Goal: Task Accomplishment & Management: Complete application form

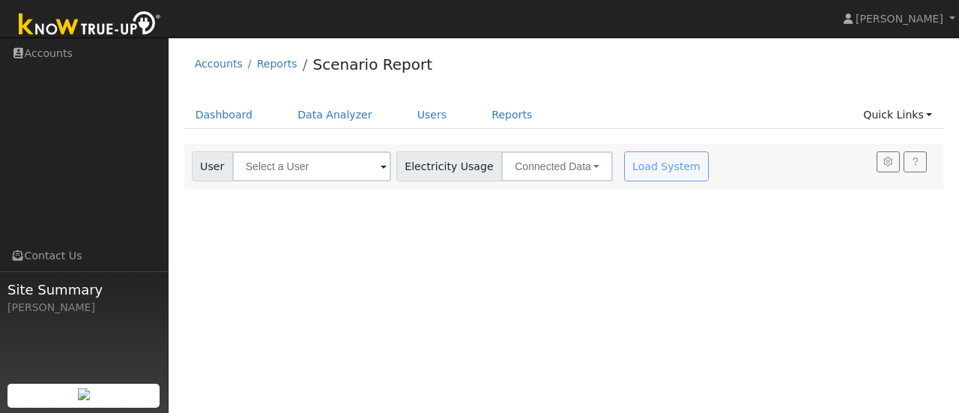
drag, startPoint x: 864, startPoint y: 1, endPoint x: 553, endPoint y: 61, distance: 316.8
click at [553, 61] on div "Accounts Reports Scenario Report" at bounding box center [564, 68] width 760 height 46
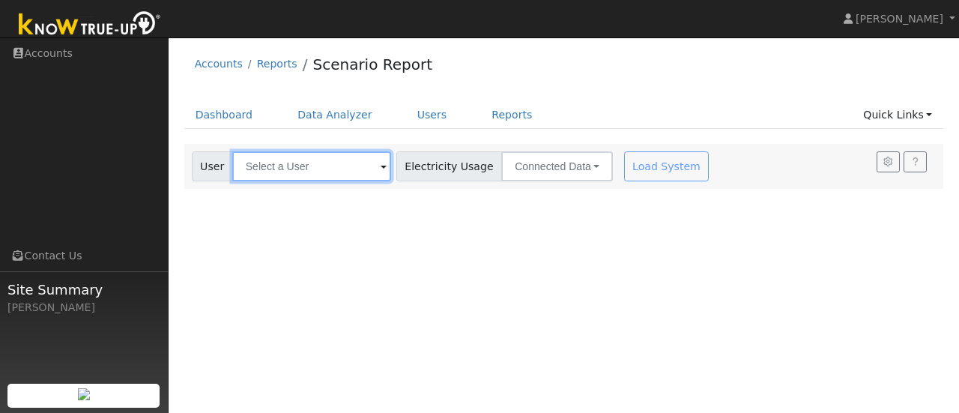
click at [369, 175] on input "text" at bounding box center [311, 166] width 159 height 30
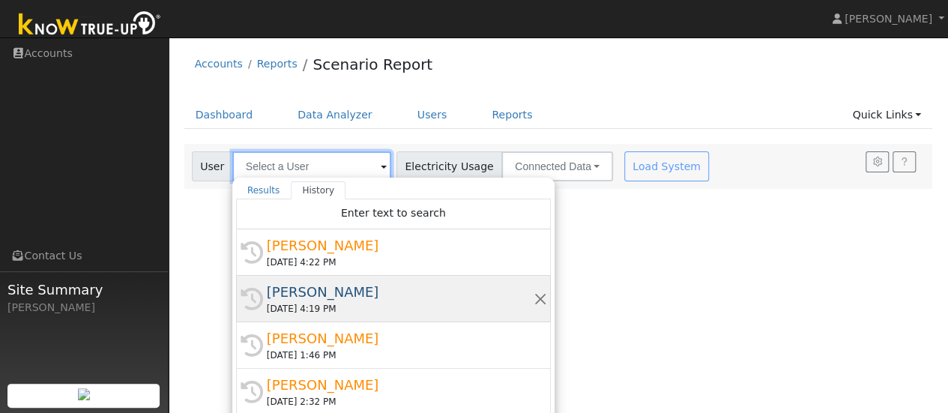
scroll to position [49, 0]
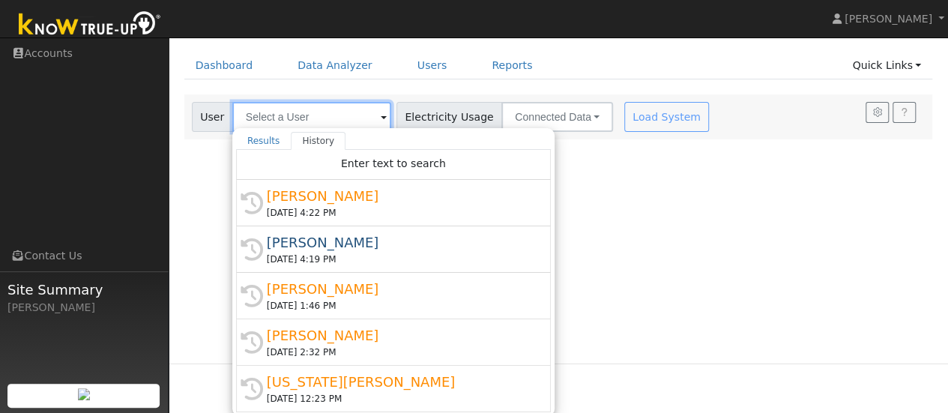
click at [312, 114] on input "text" at bounding box center [311, 117] width 159 height 30
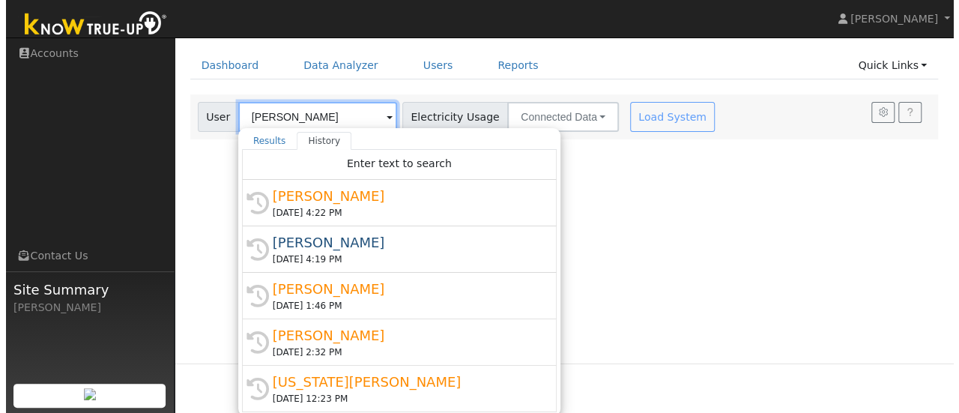
scroll to position [0, 0]
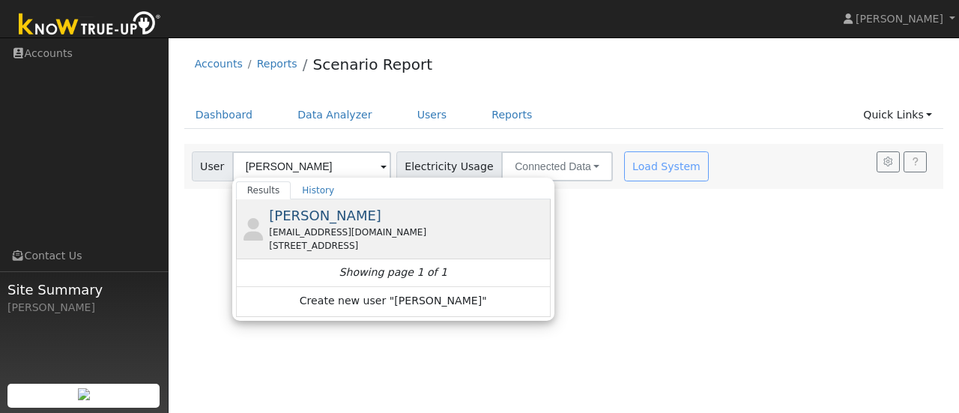
click at [295, 235] on div "[EMAIL_ADDRESS][DOMAIN_NAME]" at bounding box center [408, 232] width 278 height 13
type input "Barbara Silva"
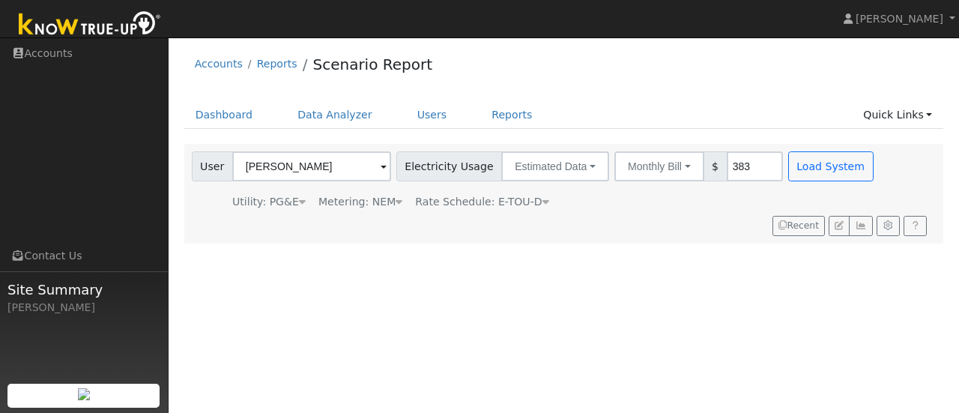
drag, startPoint x: 671, startPoint y: 57, endPoint x: 895, endPoint y: 66, distance: 224.2
click at [895, 66] on div "Accounts Reports Scenario Report" at bounding box center [564, 68] width 760 height 46
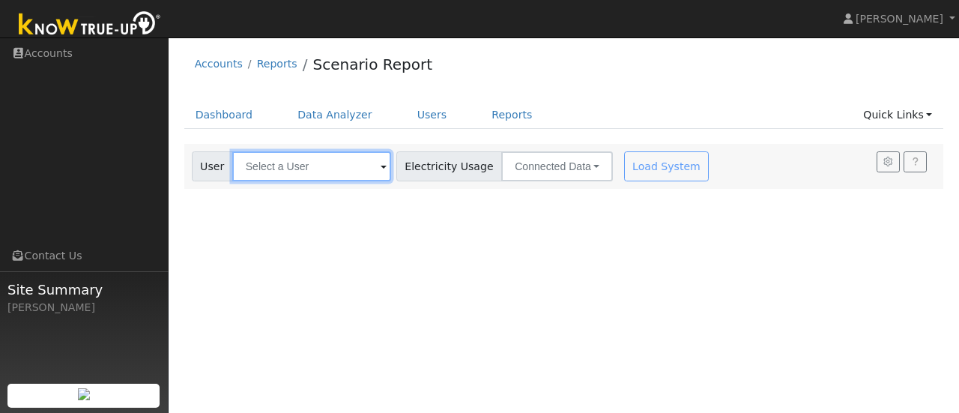
click at [370, 165] on input "text" at bounding box center [311, 166] width 159 height 30
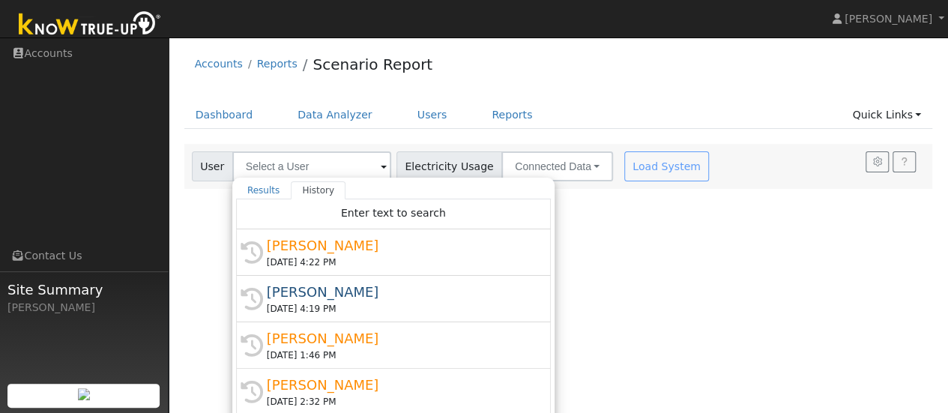
click at [668, 229] on div "User Profile First name Last name Email Email Notifications No Emails No Emails…" at bounding box center [558, 224] width 779 height 375
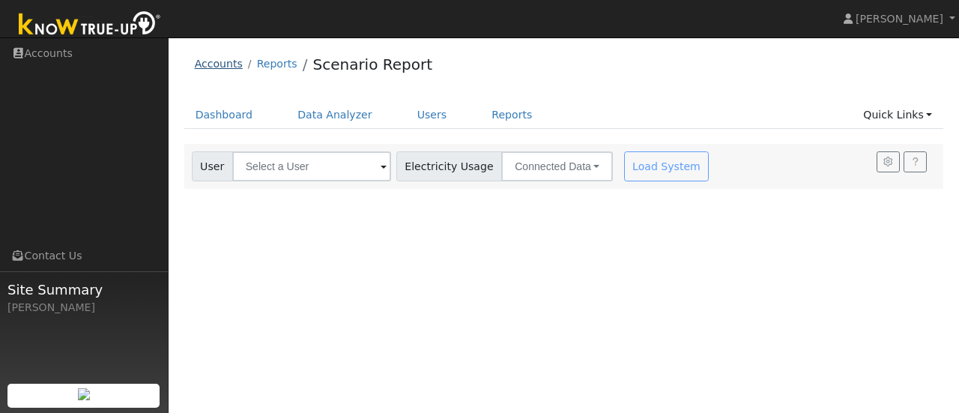
click at [211, 64] on link "Accounts" at bounding box center [219, 64] width 48 height 12
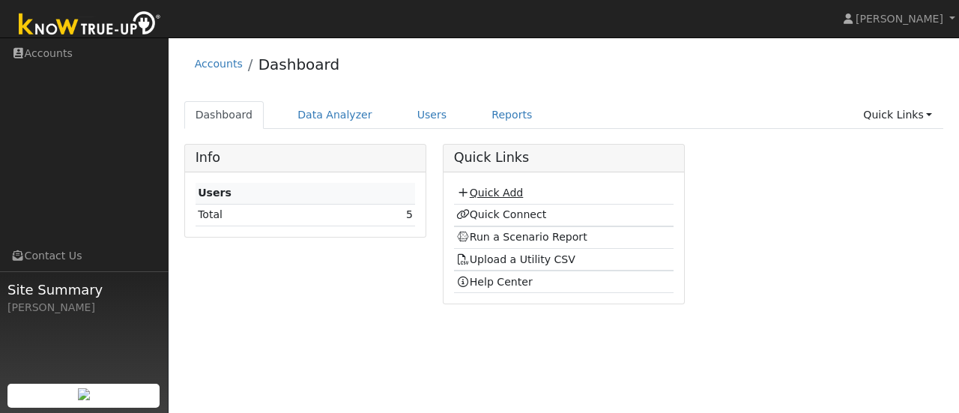
click at [489, 194] on link "Quick Add" at bounding box center [489, 193] width 67 height 12
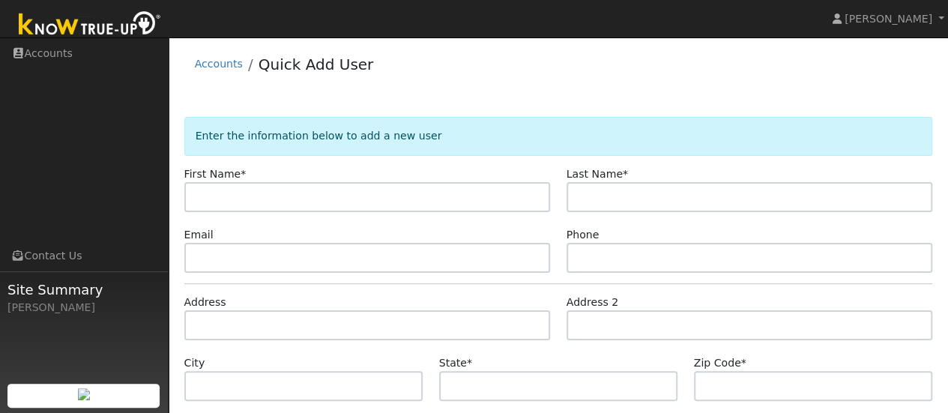
click at [462, 198] on input "text" at bounding box center [367, 197] width 366 height 30
type input "[PERSON_NAME]"
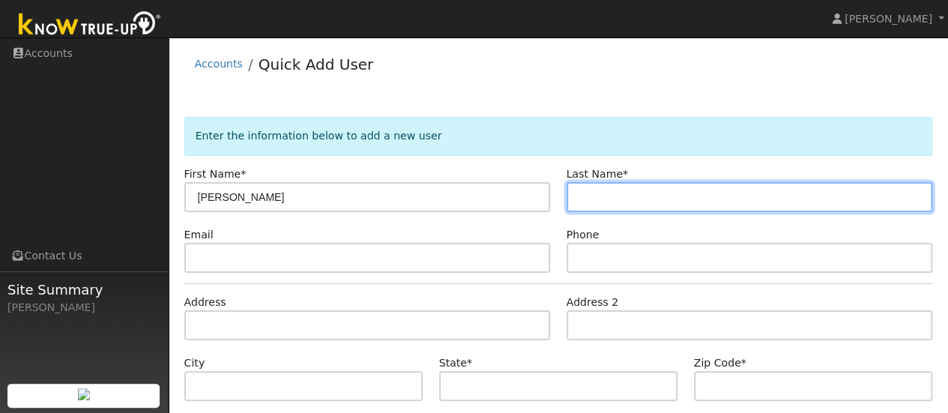
click at [617, 199] on input "text" at bounding box center [749, 197] width 366 height 30
type input "Silva"
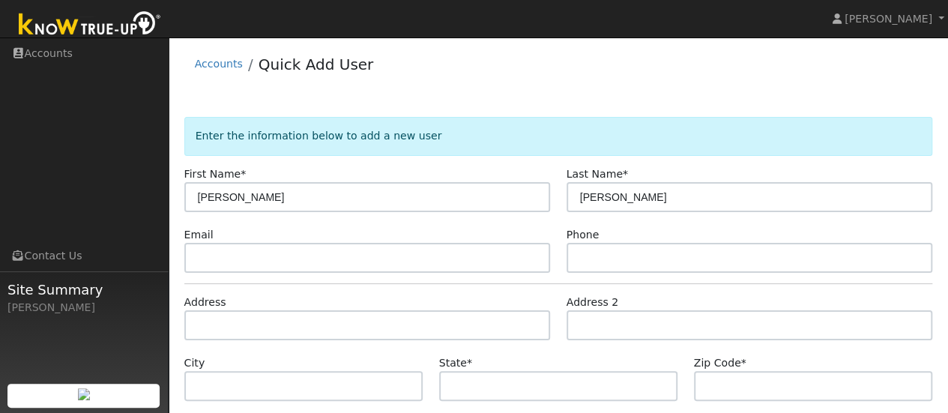
click at [379, 260] on input "text" at bounding box center [367, 258] width 366 height 30
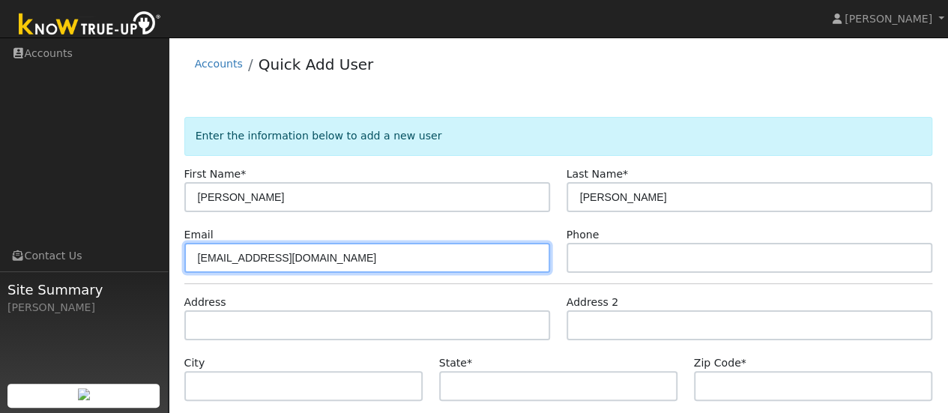
type input "[EMAIL_ADDRESS][DOMAIN_NAME]"
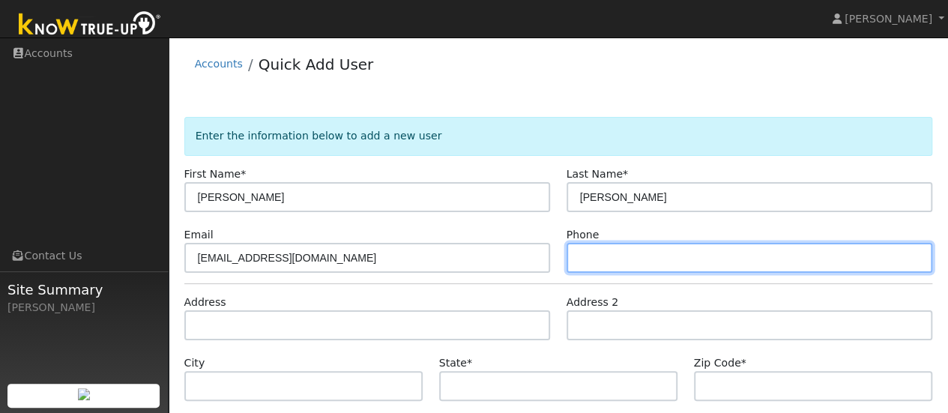
click at [607, 255] on input "text" at bounding box center [749, 258] width 366 height 30
type input "5104090785"
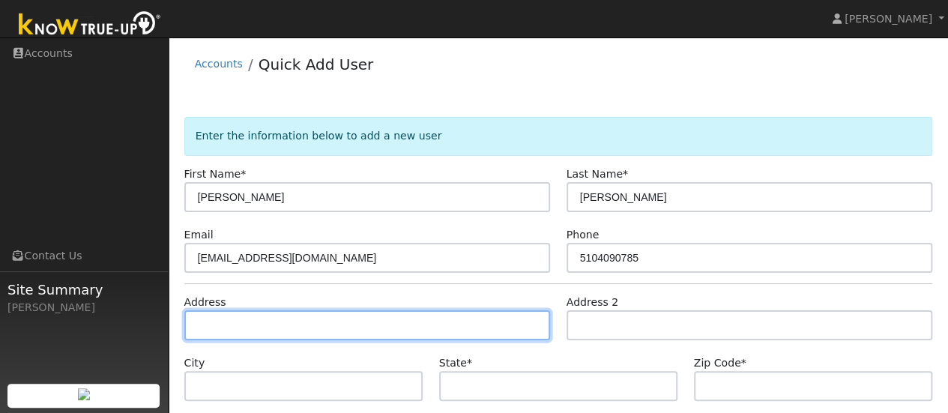
click at [282, 328] on input "text" at bounding box center [367, 325] width 366 height 30
type input "2354 Pepper Tree Lane"
type input "Manteca"
type input "CA"
type input "95336"
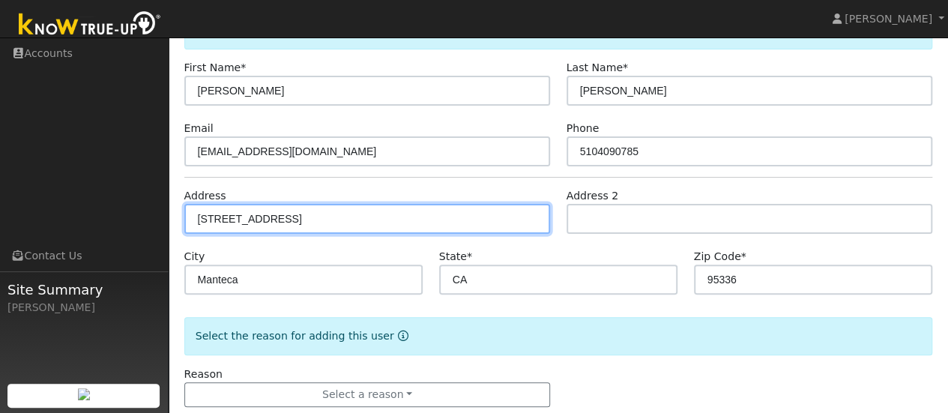
scroll to position [136, 0]
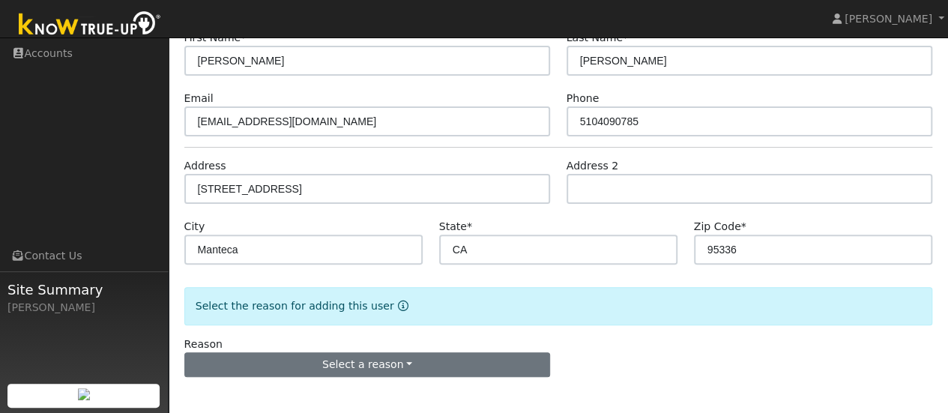
click at [387, 367] on button "Select a reason" at bounding box center [367, 364] width 366 height 25
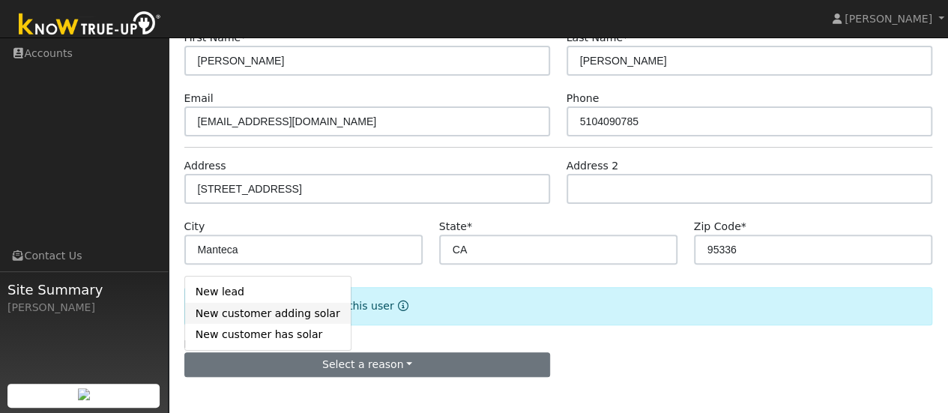
click at [271, 314] on link "New customer adding solar" at bounding box center [268, 313] width 166 height 21
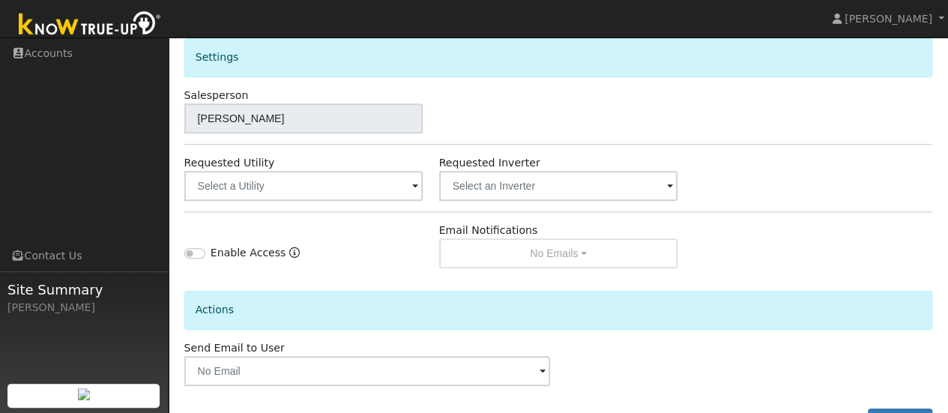
scroll to position [498, 0]
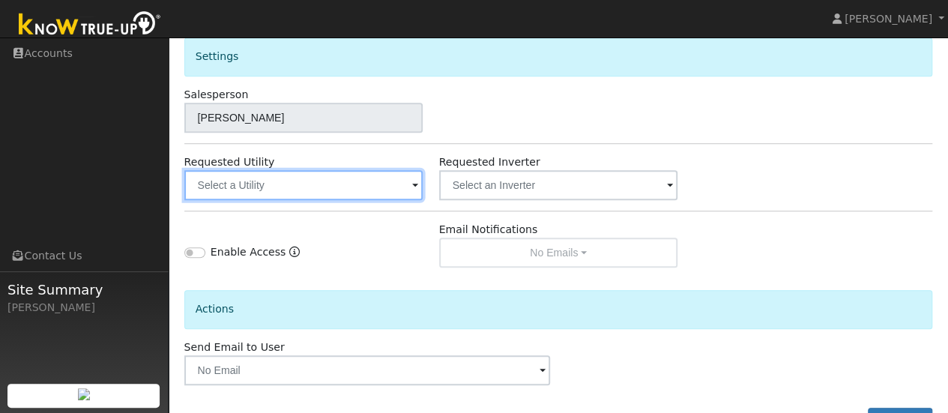
click at [396, 186] on input "text" at bounding box center [303, 185] width 239 height 30
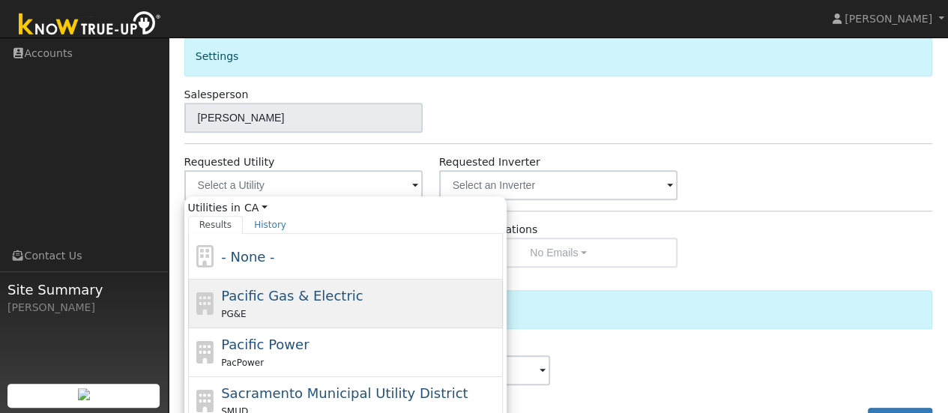
click at [297, 300] on span "Pacific Gas & Electric" at bounding box center [292, 296] width 142 height 16
type input "Pacific Gas & Electric"
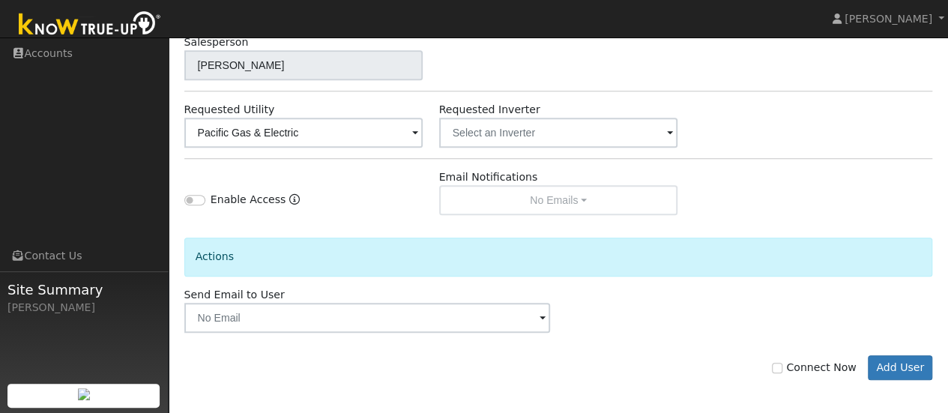
scroll to position [552, 0]
click at [289, 202] on icon "Enable Access" at bounding box center [294, 198] width 10 height 10
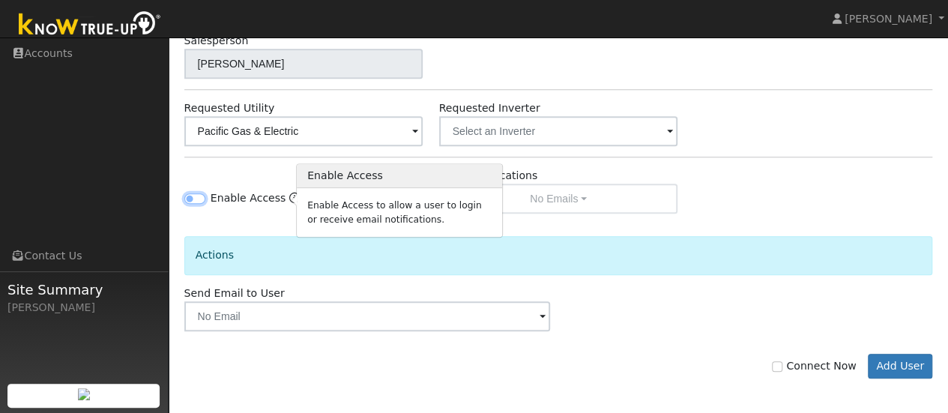
click at [198, 193] on input "Enable Access" at bounding box center [194, 198] width 21 height 10
checkbox input "true"
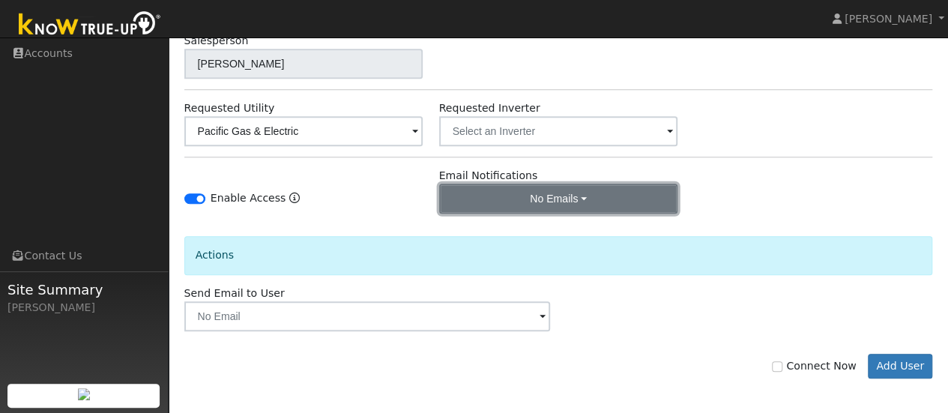
click at [572, 199] on button "No Emails" at bounding box center [558, 199] width 239 height 30
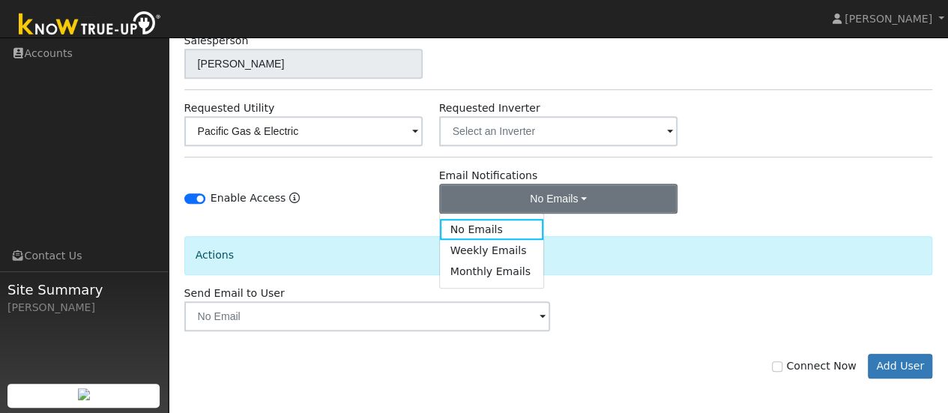
click at [729, 193] on div "Enable Access Email Notifications No Emails No Emails Weekly Emails Monthly Ema…" at bounding box center [558, 191] width 764 height 46
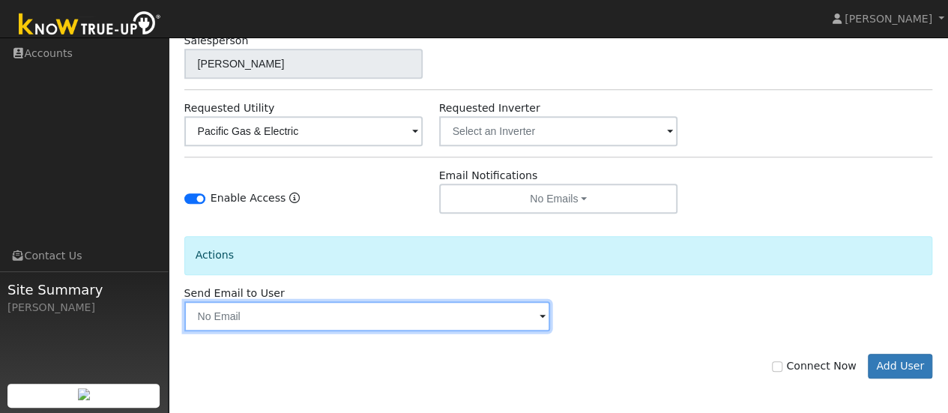
click at [523, 315] on input "text" at bounding box center [367, 316] width 366 height 30
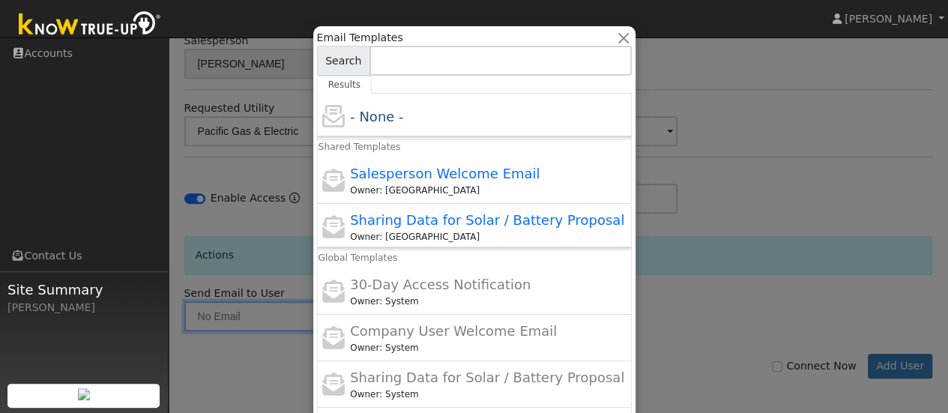
click at [760, 102] on div at bounding box center [474, 206] width 948 height 413
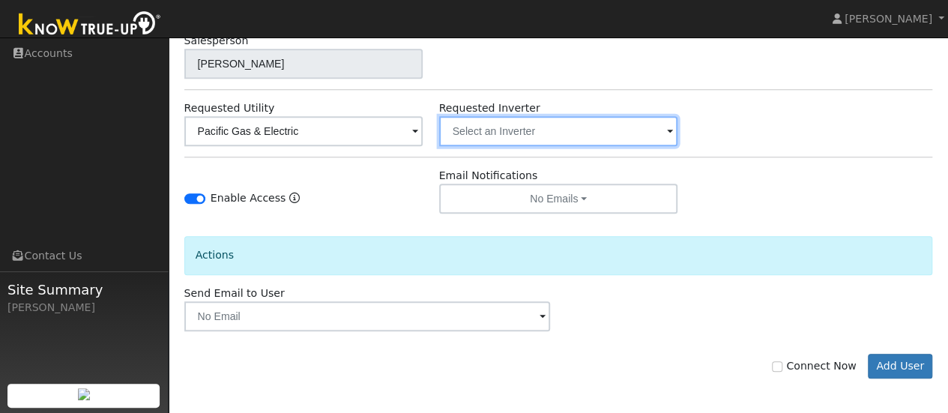
click at [423, 132] on input "text" at bounding box center [303, 131] width 239 height 30
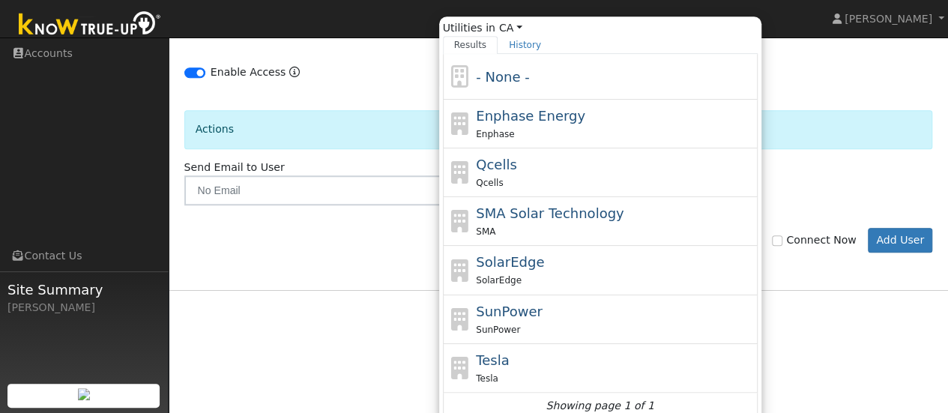
scroll to position [683, 0]
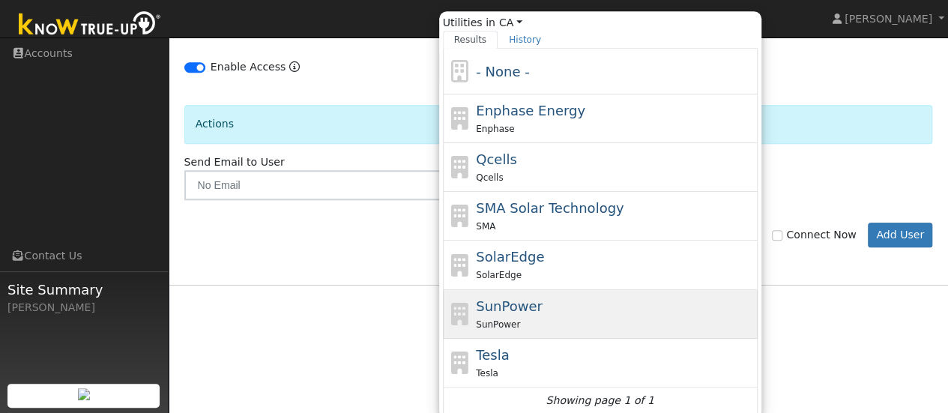
click at [495, 310] on div "SunPower SunPower" at bounding box center [615, 314] width 278 height 36
type input "SunPower"
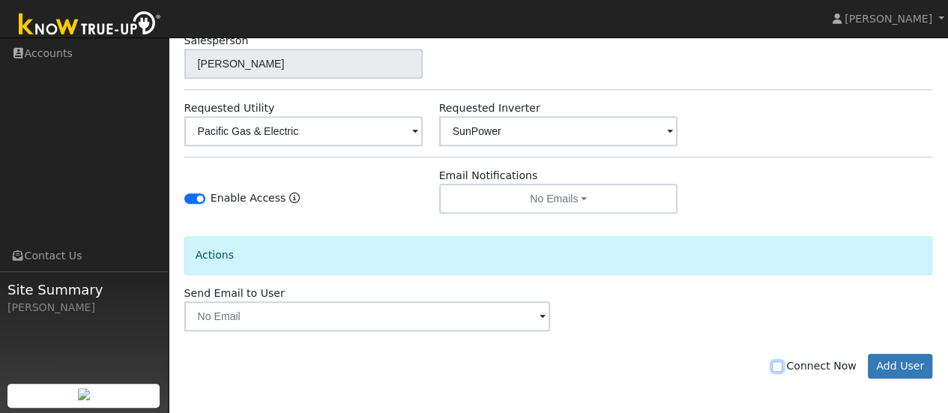
click at [782, 362] on input "Connect Now" at bounding box center [777, 366] width 10 height 10
checkbox input "true"
click at [895, 360] on button "Add User" at bounding box center [900, 366] width 65 height 25
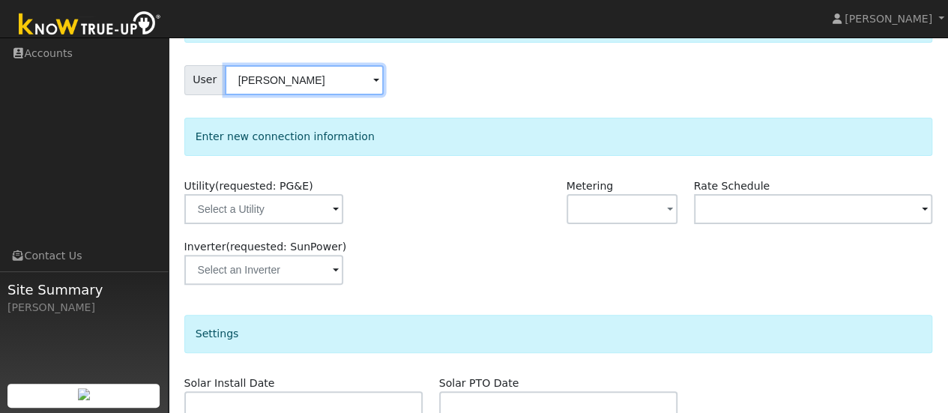
scroll to position [120, 0]
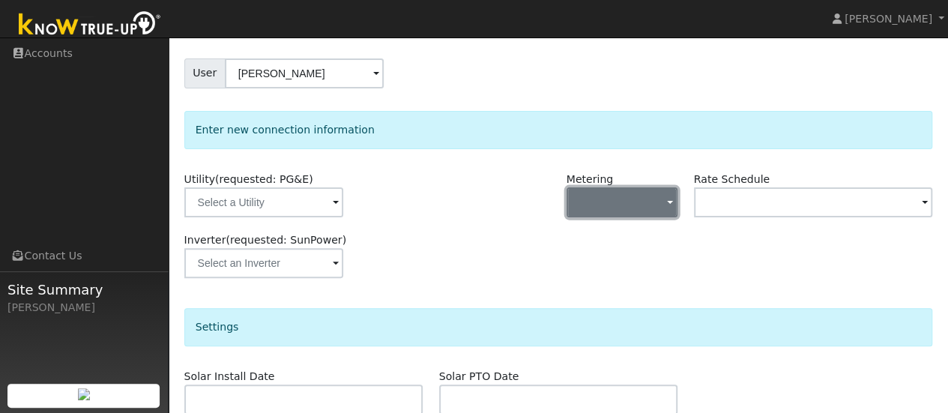
click at [651, 202] on button "button" at bounding box center [622, 202] width 112 height 30
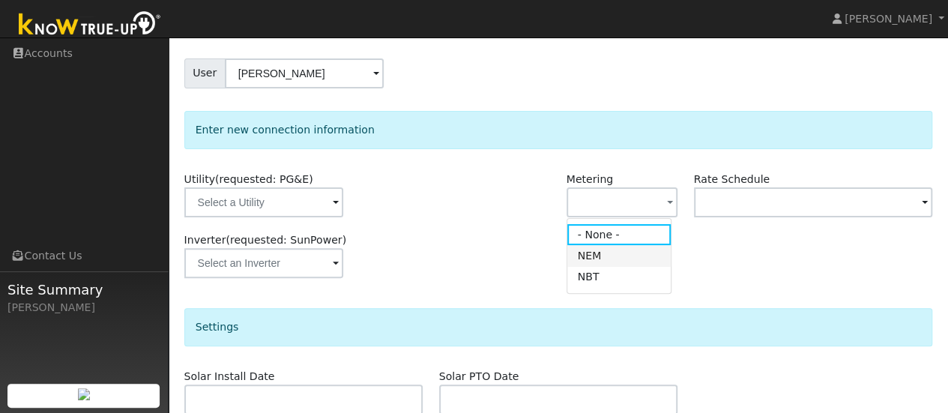
click at [588, 258] on link "NEM" at bounding box center [619, 255] width 104 height 21
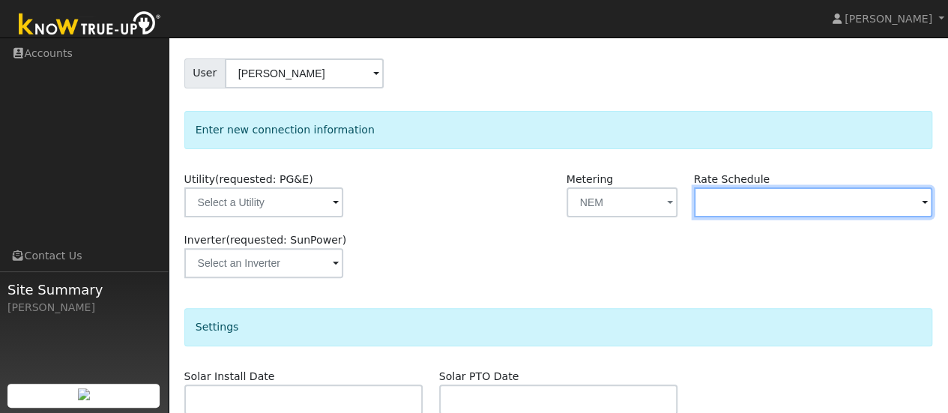
click at [343, 200] on input "text" at bounding box center [263, 202] width 159 height 30
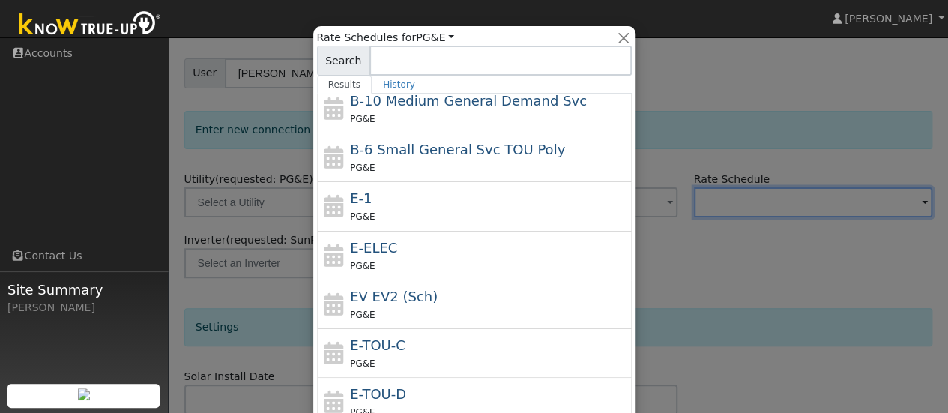
scroll to position [115, 0]
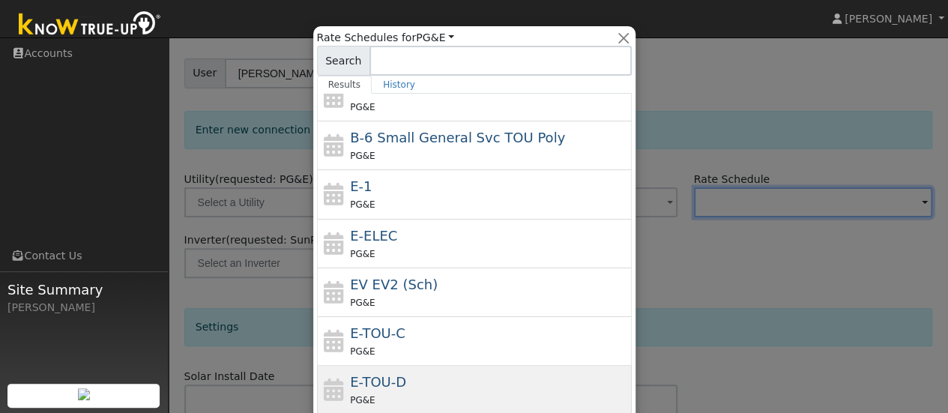
click at [370, 385] on span "E-TOU-D" at bounding box center [378, 382] width 56 height 16
type input "E-TOU-D"
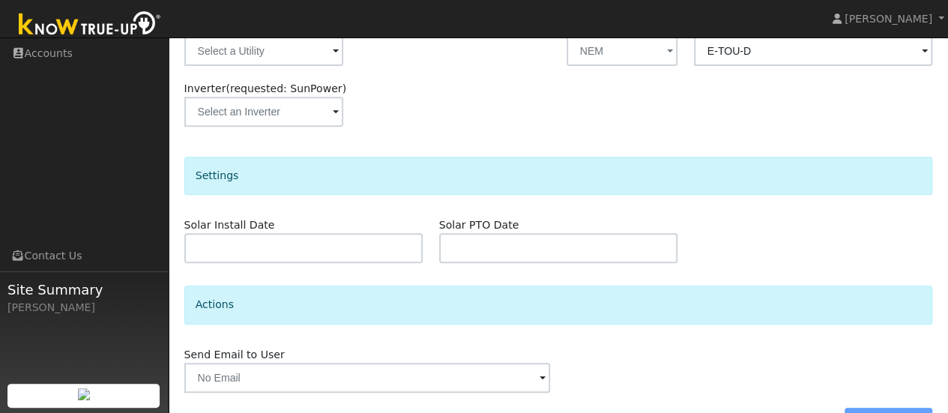
scroll to position [310, 0]
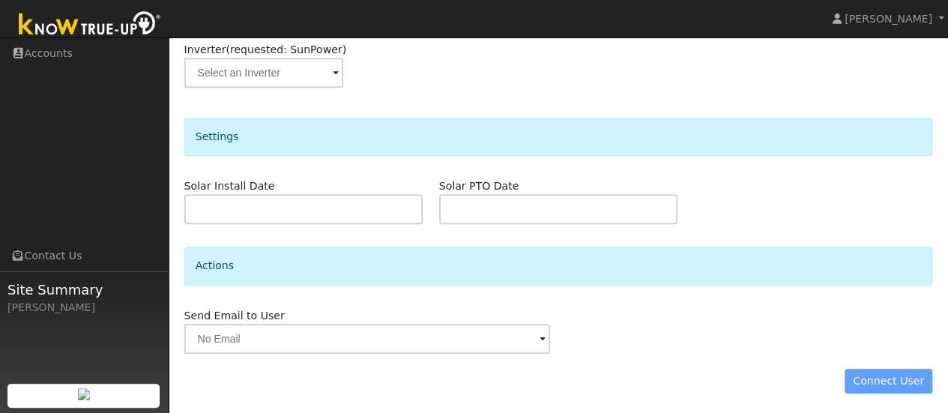
click at [889, 376] on div "Connect User" at bounding box center [558, 381] width 764 height 25
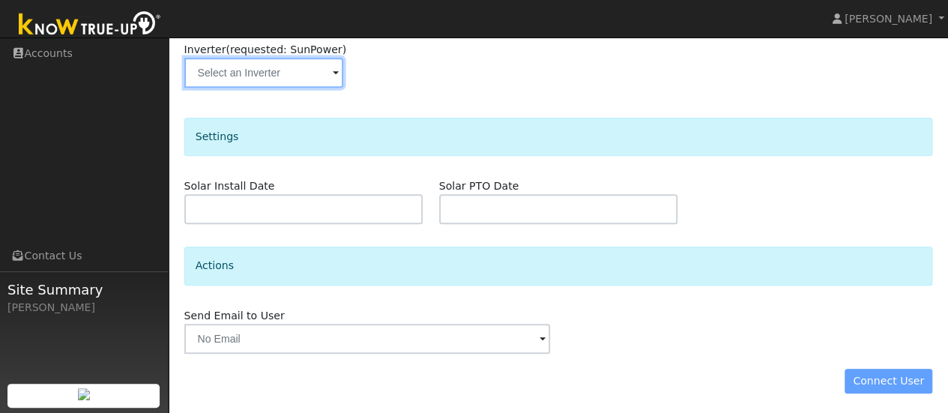
click at [315, 27] on input "text" at bounding box center [263, 12] width 159 height 30
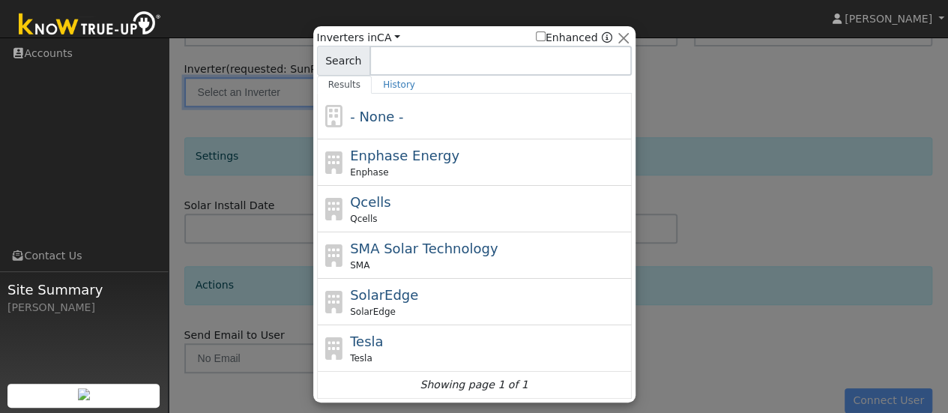
scroll to position [297, 0]
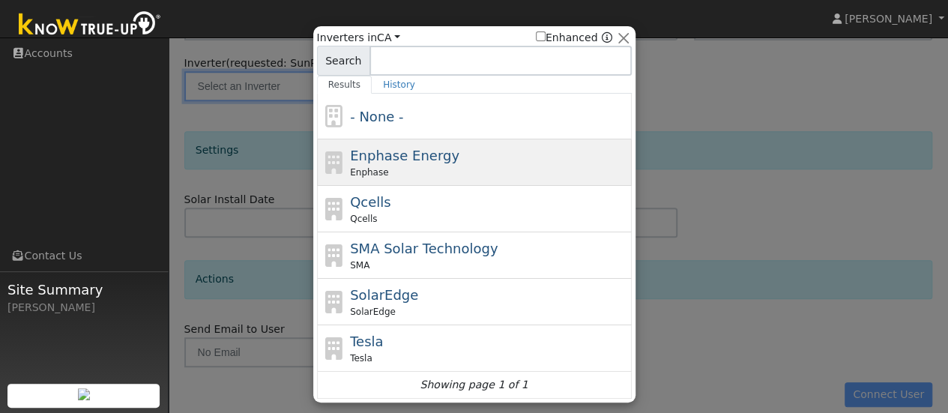
click at [400, 163] on span "Enphase Energy" at bounding box center [404, 156] width 109 height 16
type input "Enphase"
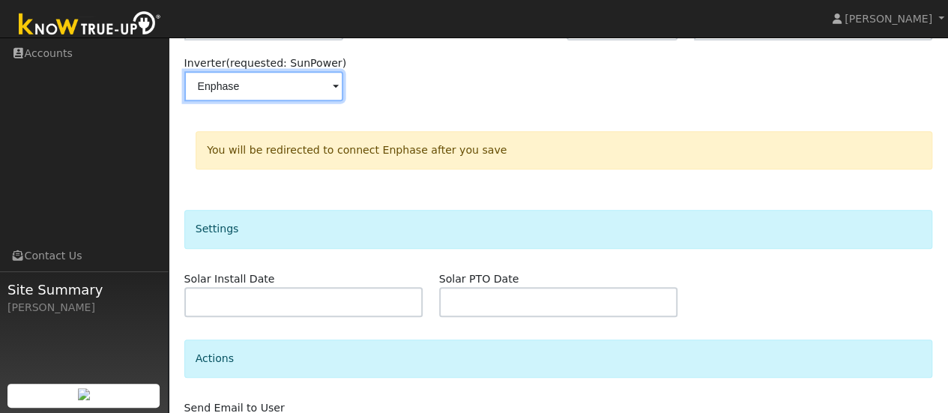
click at [316, 40] on input "Enphase" at bounding box center [263, 25] width 159 height 30
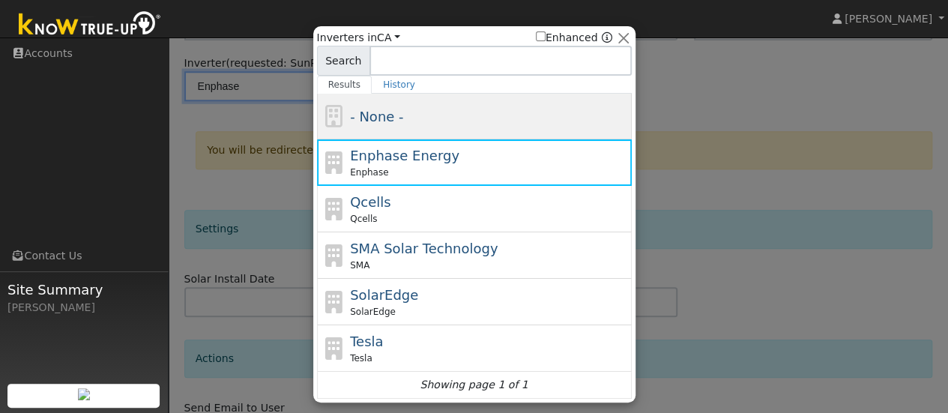
click at [361, 116] on span "- None -" at bounding box center [376, 117] width 53 height 16
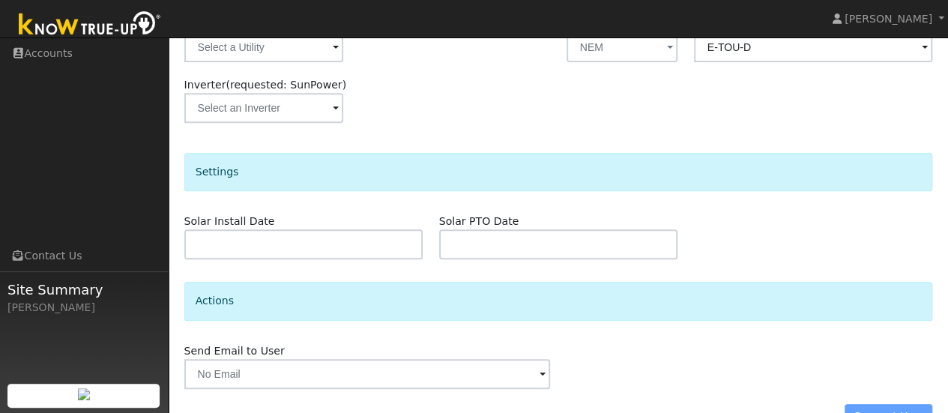
scroll to position [310, 0]
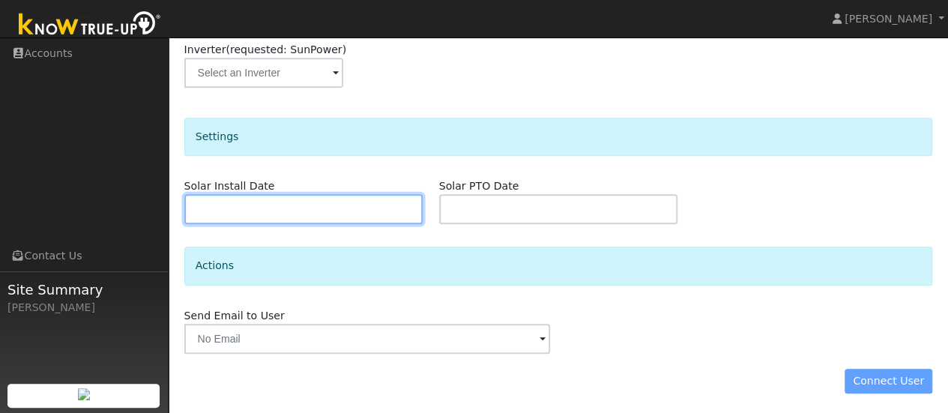
click at [307, 210] on body "installed Chad Schott Chad Schott Profile Help Center Terms Of Service See What…" at bounding box center [474, 71] width 948 height 689
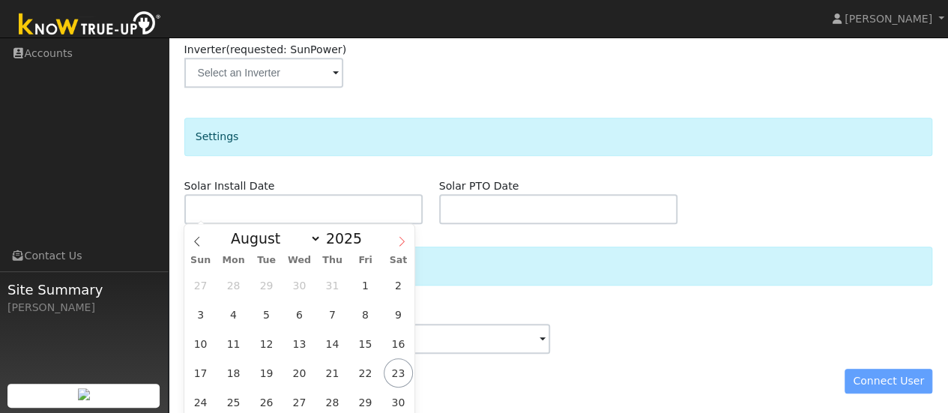
click at [397, 242] on icon at bounding box center [401, 241] width 10 height 10
click at [402, 243] on icon at bounding box center [401, 241] width 10 height 10
select select "9"
click at [366, 345] on span "17" at bounding box center [365, 343] width 29 height 29
type input "10/17/2025"
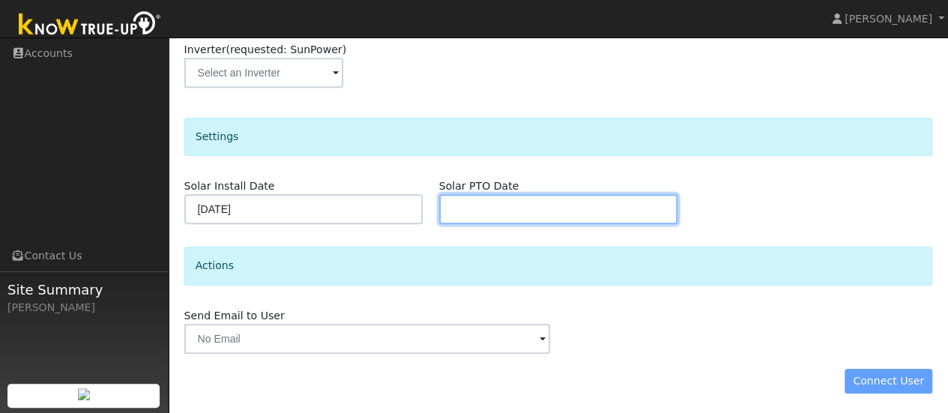
click at [495, 210] on body "installed Chad Schott Chad Schott Profile Help Center Terms Of Service See What…" at bounding box center [474, 71] width 948 height 689
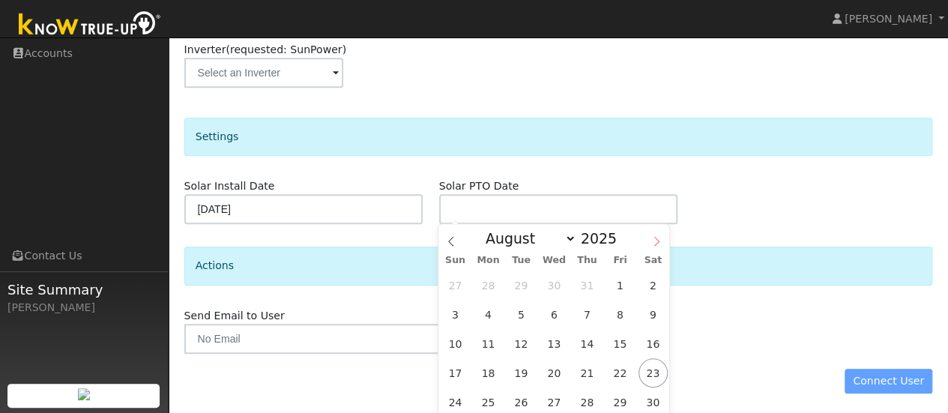
click at [655, 243] on icon at bounding box center [656, 241] width 10 height 10
click at [650, 240] on span at bounding box center [656, 236] width 25 height 25
click at [655, 238] on icon at bounding box center [656, 242] width 5 height 10
select select "10"
click at [623, 342] on span "14" at bounding box center [619, 343] width 29 height 29
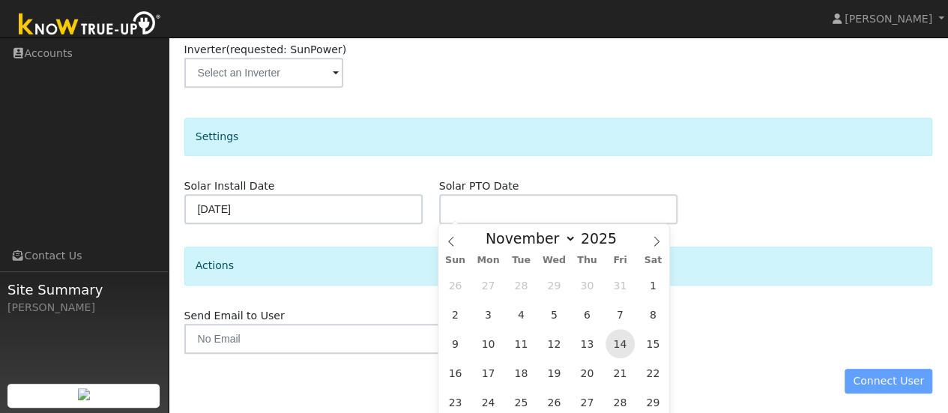
type input "11/14/2025"
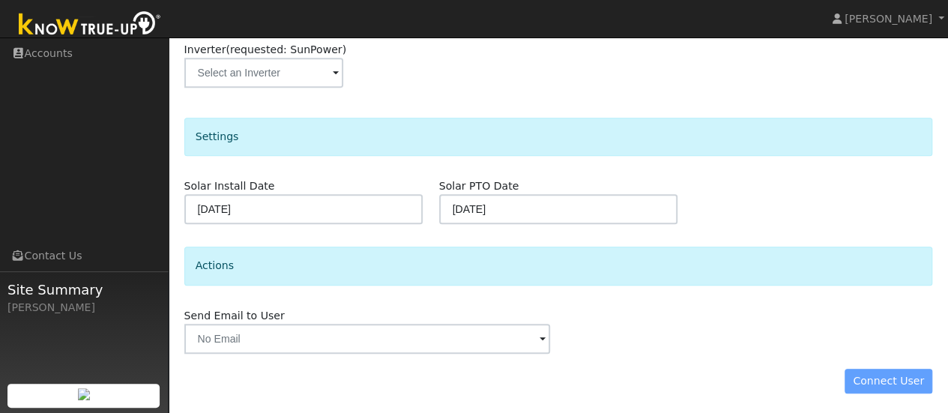
click at [895, 378] on div "Connect User" at bounding box center [558, 381] width 764 height 25
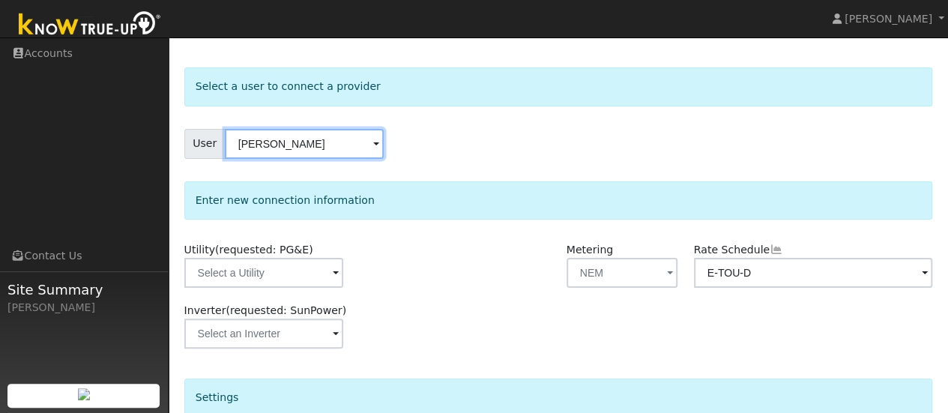
scroll to position [49, 0]
click at [360, 147] on input "Barbara Silva" at bounding box center [304, 145] width 159 height 30
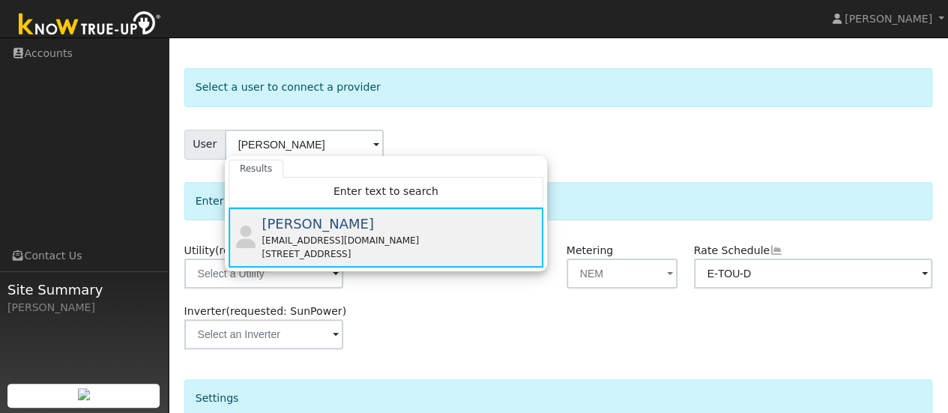
click at [293, 238] on div "pacfly@verizon.net" at bounding box center [400, 240] width 278 height 13
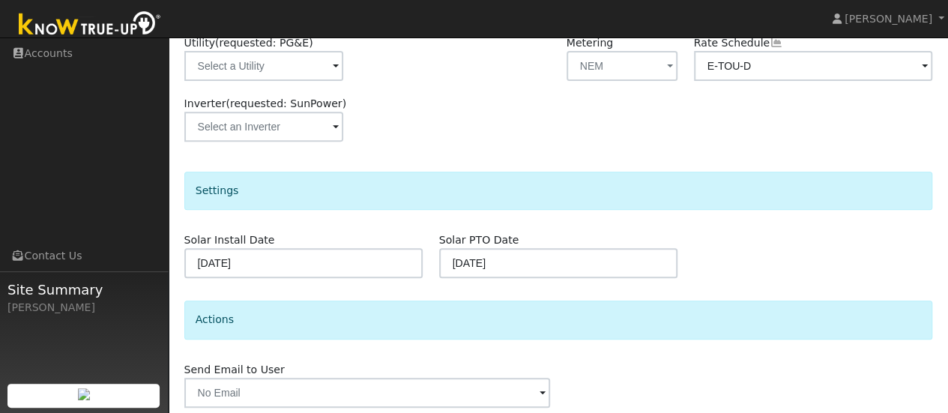
scroll to position [310, 0]
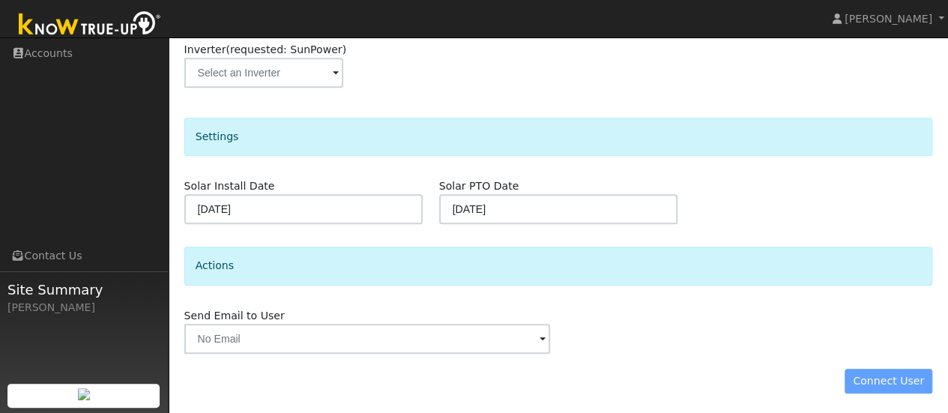
click at [889, 378] on div "Connect User" at bounding box center [558, 381] width 764 height 25
click at [893, 376] on div "Connect User" at bounding box center [558, 381] width 764 height 25
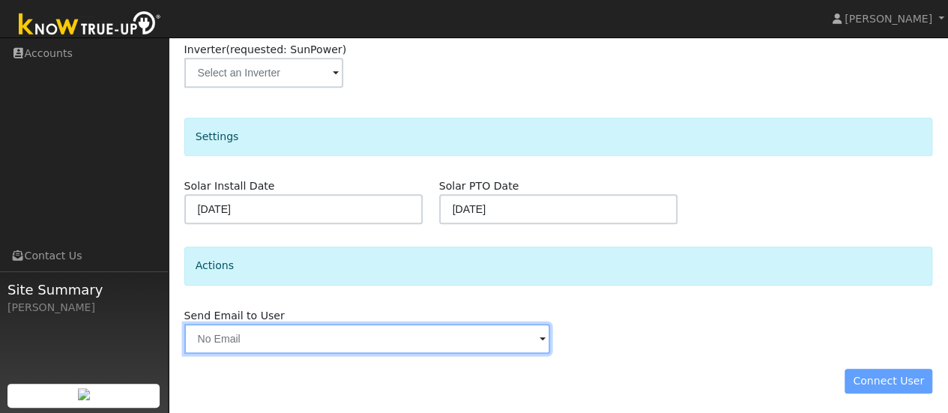
click at [524, 337] on input "text" at bounding box center [367, 339] width 366 height 30
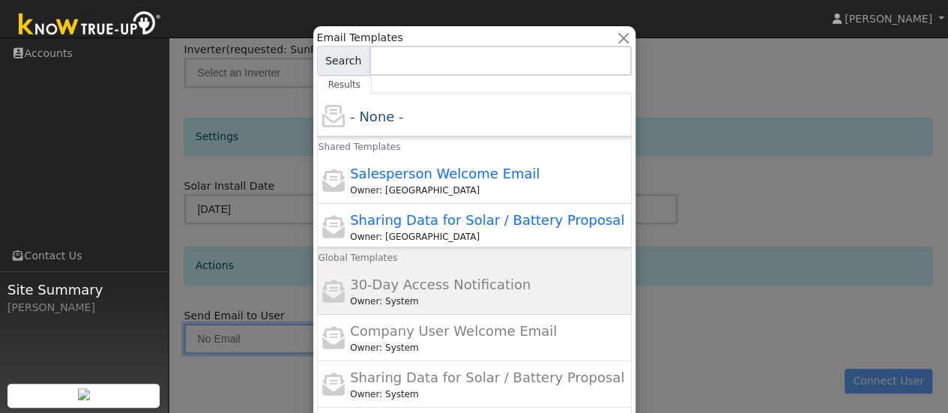
click at [381, 286] on span "30-Day Access Notification" at bounding box center [440, 284] width 181 height 16
type input "30-Day Access Notification"
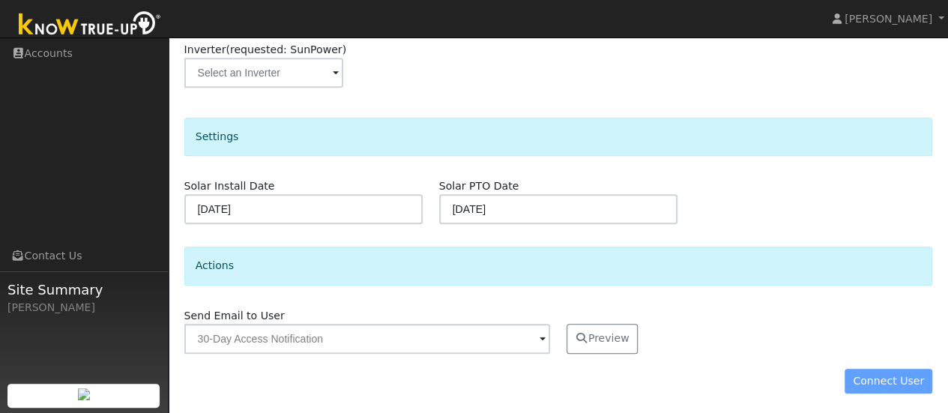
click at [890, 375] on div "Connect User" at bounding box center [558, 381] width 764 height 25
click at [890, 378] on div "Connect User" at bounding box center [558, 381] width 764 height 25
click at [541, 338] on span at bounding box center [542, 339] width 6 height 17
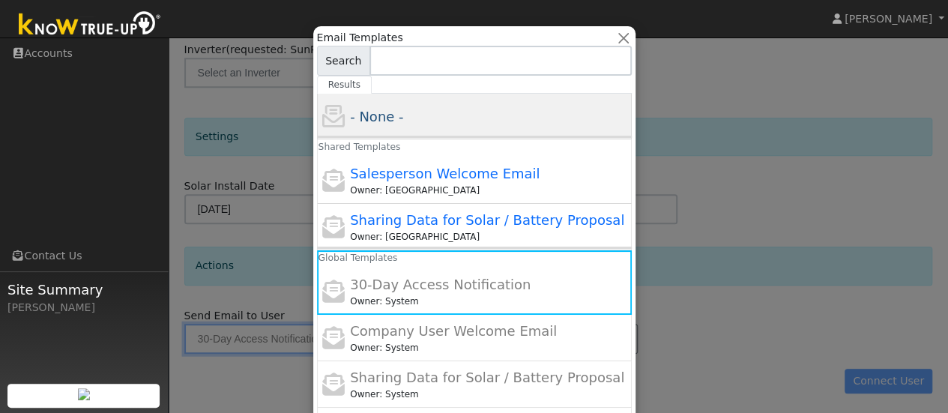
click at [372, 120] on span "- None -" at bounding box center [376, 117] width 53 height 16
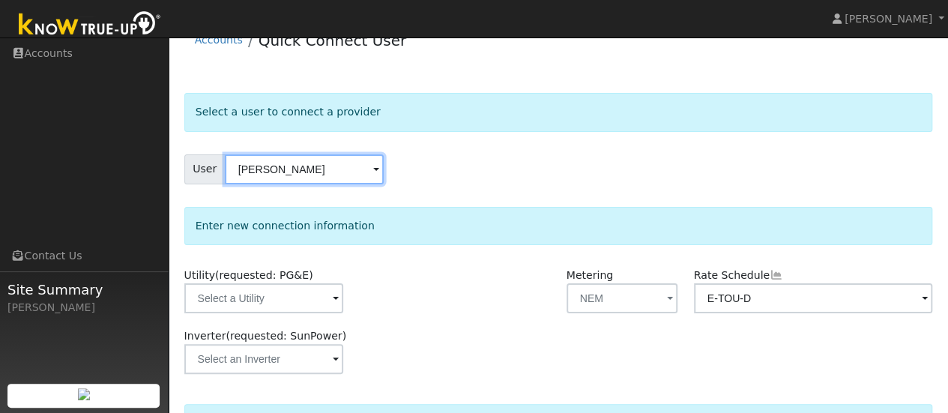
scroll to position [19, 0]
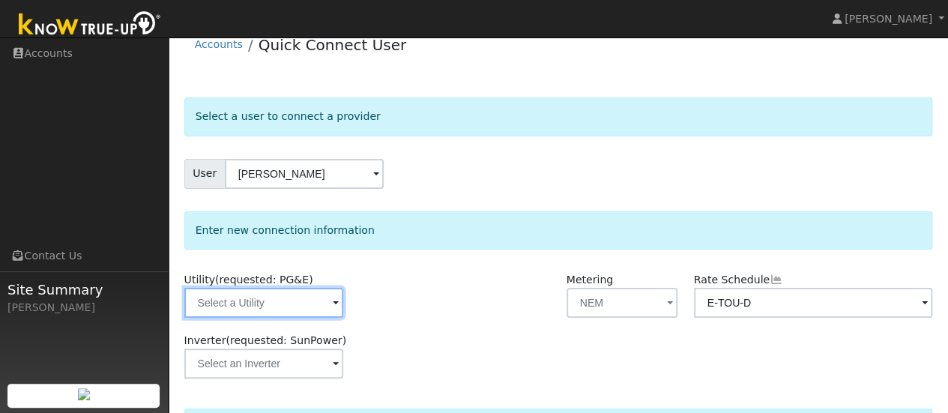
click at [306, 304] on input "text" at bounding box center [263, 303] width 159 height 30
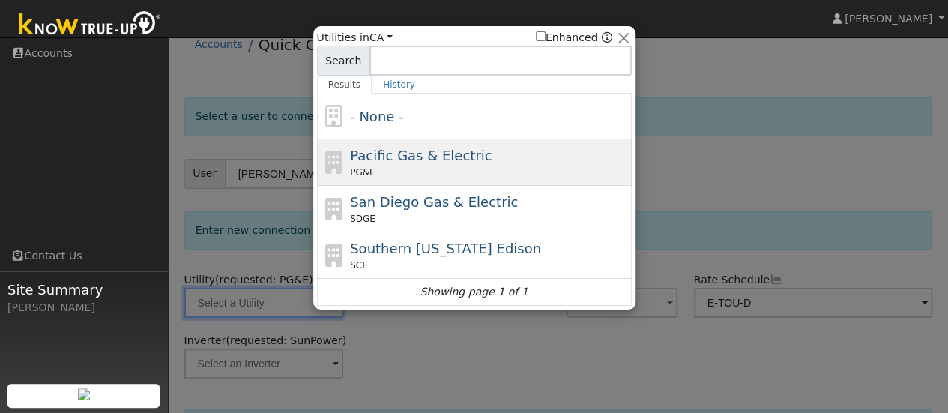
click at [417, 163] on span "Pacific Gas & Electric" at bounding box center [421, 156] width 142 height 16
type input "PG&E"
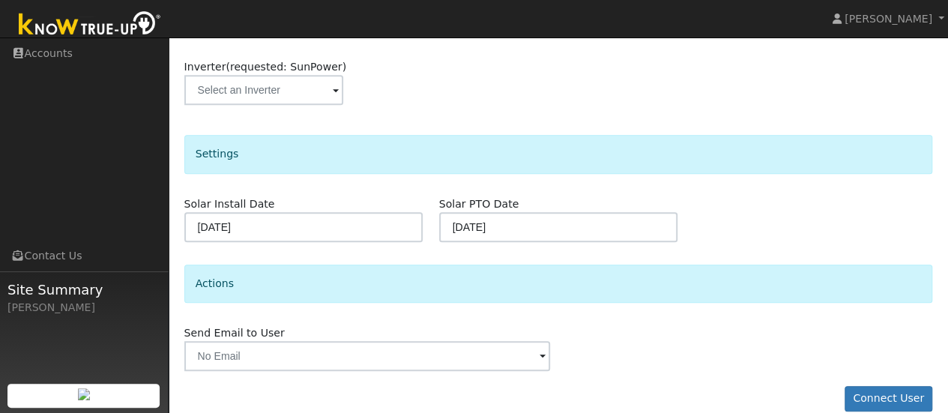
scroll to position [363, 0]
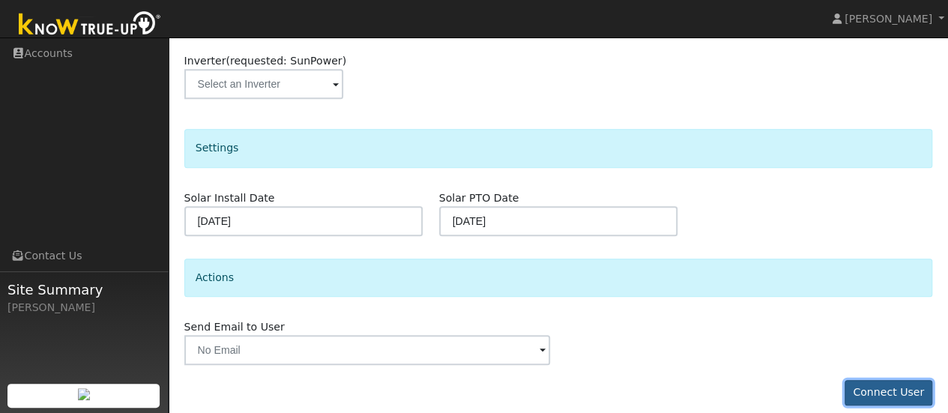
click at [896, 391] on button "Connect User" at bounding box center [888, 392] width 88 height 25
